Goal: Task Accomplishment & Management: Manage account settings

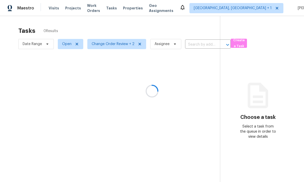
scroll to position [19, 0]
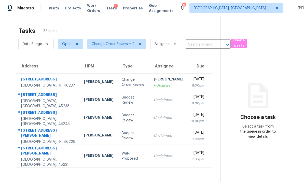
click at [60, 91] on td "[STREET_ADDRESS]" at bounding box center [48, 100] width 64 height 18
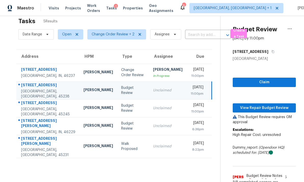
scroll to position [6, 0]
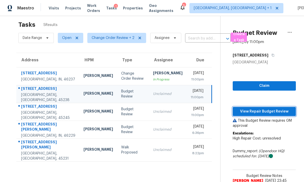
click at [264, 108] on span "View Repair Budget Review" at bounding box center [264, 111] width 55 height 6
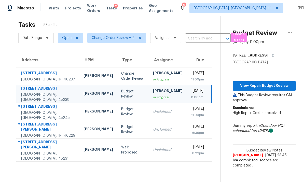
click at [61, 103] on td "[STREET_ADDRESS]" at bounding box center [47, 112] width 63 height 18
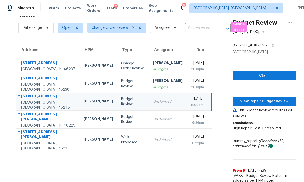
scroll to position [16, 0]
click at [263, 98] on span "View Repair Budget Review" at bounding box center [264, 101] width 55 height 6
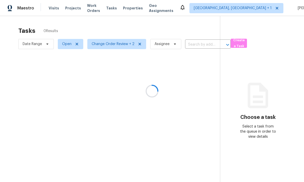
scroll to position [19, 0]
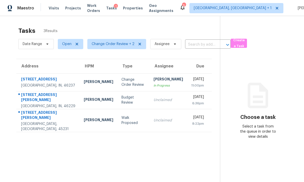
click at [60, 109] on td "11586 Pippin Rd Cincinnati, OH, 45231" at bounding box center [47, 120] width 63 height 23
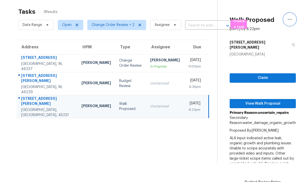
click at [293, 20] on button "button" at bounding box center [289, 19] width 12 height 12
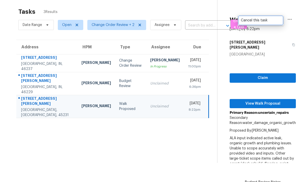
click at [263, 21] on div "Cancel this task" at bounding box center [261, 20] width 40 height 5
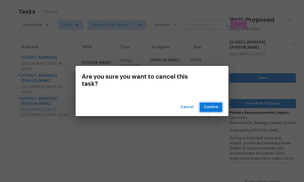
click at [208, 109] on span "Confirm" at bounding box center [211, 107] width 15 height 6
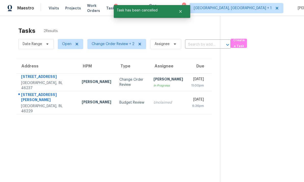
click at [60, 91] on td "11622 Rothe Way Indianapolis, IN, 46229" at bounding box center [46, 102] width 61 height 23
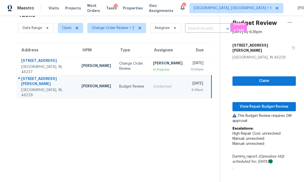
scroll to position [16, 0]
click at [262, 104] on span "View Repair Budget Review" at bounding box center [263, 107] width 55 height 6
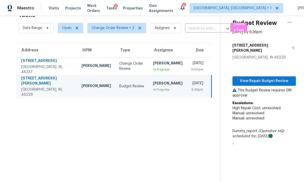
click at [56, 87] on div "[GEOGRAPHIC_DATA], IN, 46229" at bounding box center [47, 92] width 52 height 10
click at [267, 78] on span "View Repair Budget Review" at bounding box center [263, 81] width 55 height 6
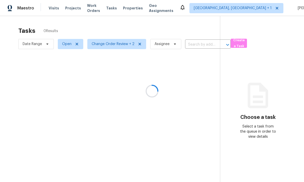
scroll to position [19, 0]
